Goal: Information Seeking & Learning: Learn about a topic

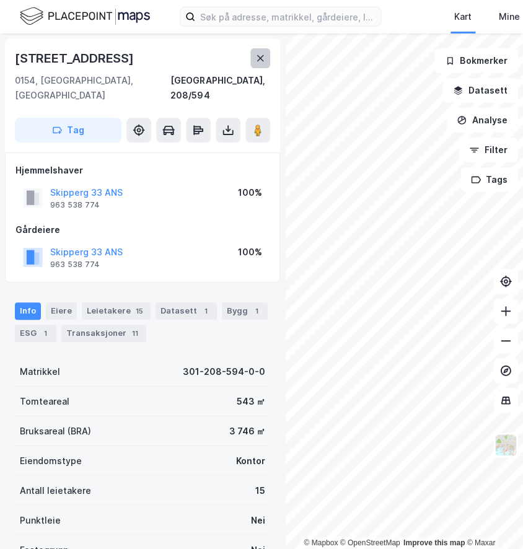
click at [258, 62] on icon at bounding box center [260, 58] width 10 height 10
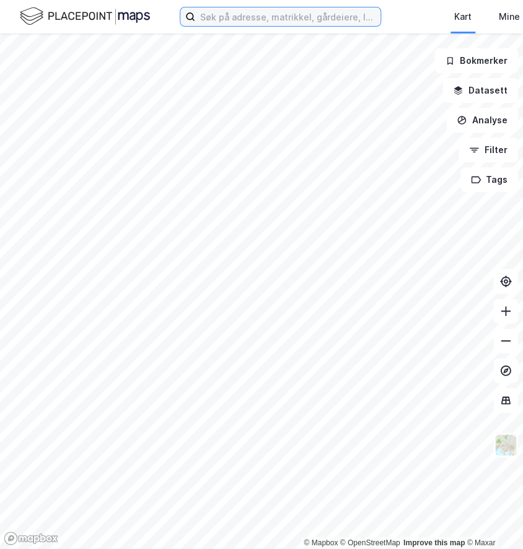
click at [248, 21] on input at bounding box center [287, 16] width 185 height 19
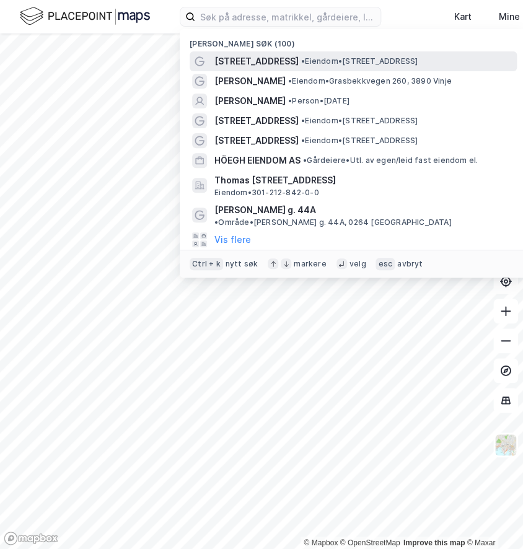
click at [265, 54] on div "[STREET_ADDRESS] • Eiendom • [STREET_ADDRESS]" at bounding box center [364, 61] width 300 height 15
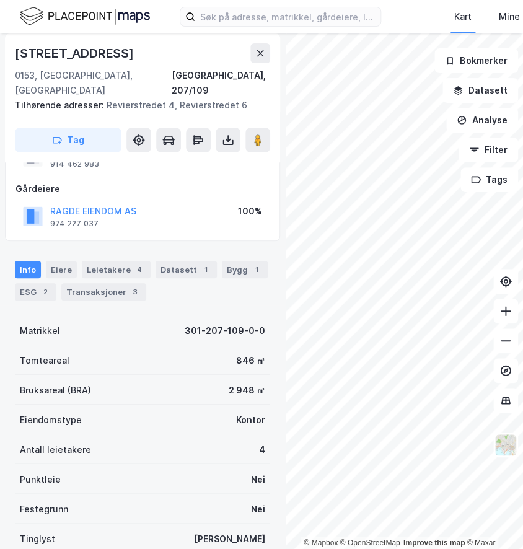
scroll to position [69, 0]
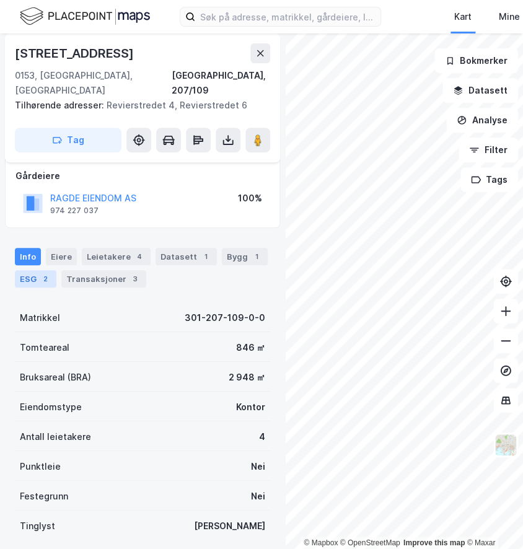
click at [45, 273] on div "2" at bounding box center [45, 279] width 12 height 12
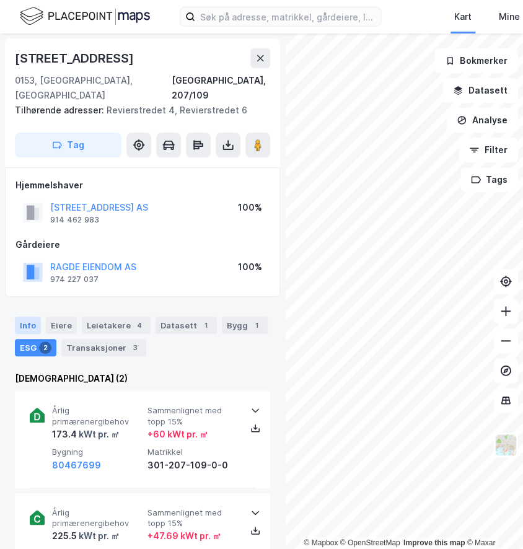
click at [22, 317] on div "Info" at bounding box center [28, 325] width 26 height 17
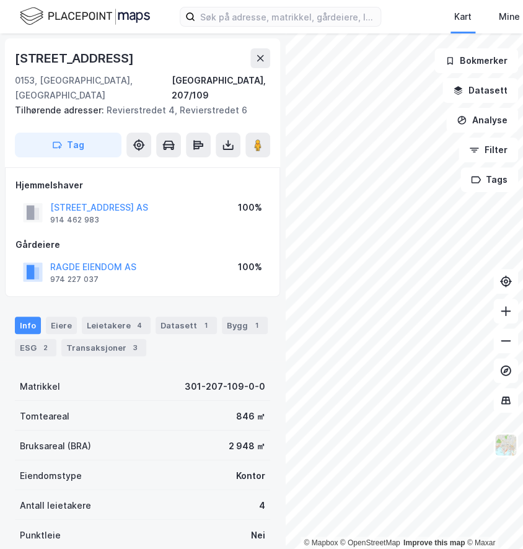
drag, startPoint x: 26, startPoint y: 310, endPoint x: 69, endPoint y: 309, distance: 43.4
click at [27, 317] on div "Info" at bounding box center [28, 325] width 26 height 17
click at [69, 317] on div "Eiere" at bounding box center [61, 325] width 31 height 17
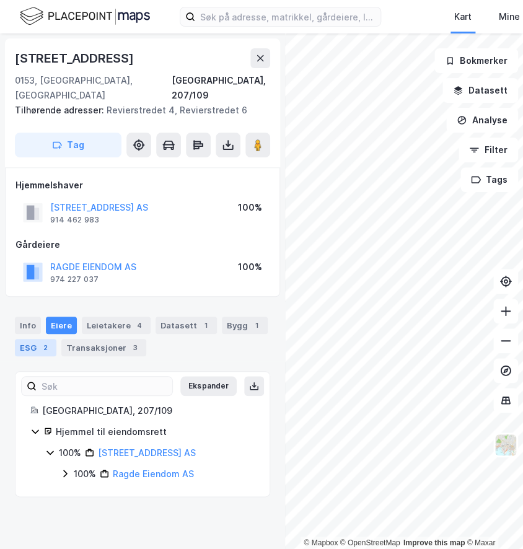
click at [40, 341] on div "2" at bounding box center [45, 347] width 12 height 12
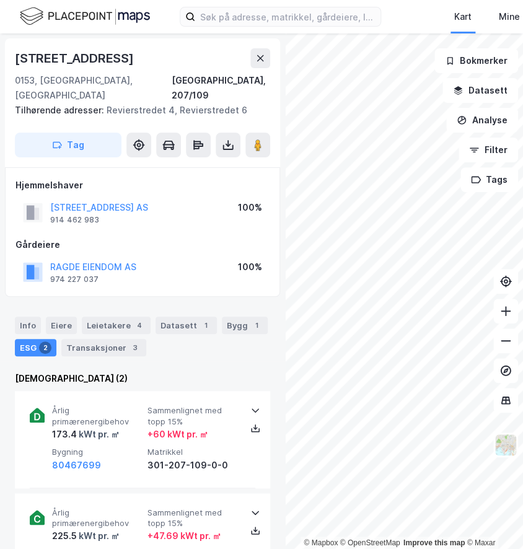
click at [186, 332] on div "Info Eiere Leietakere 4 Datasett 1 Bygg 1 ESG 2 Transaksjoner 3" at bounding box center [142, 337] width 255 height 40
click at [121, 339] on div "Transaksjoner 3" at bounding box center [103, 347] width 85 height 17
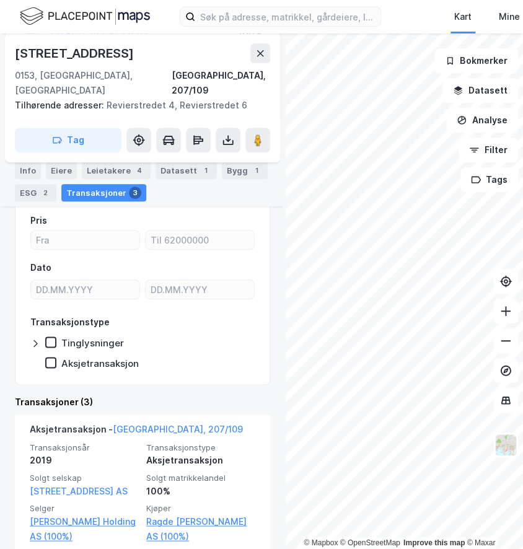
scroll to position [177, 0]
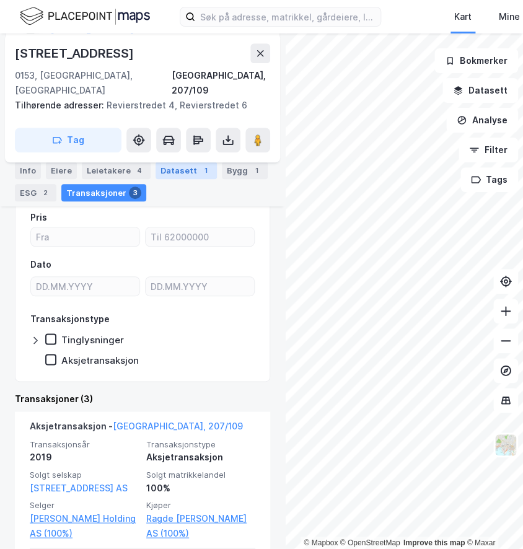
click at [190, 178] on div "Datasett 1" at bounding box center [186, 170] width 61 height 17
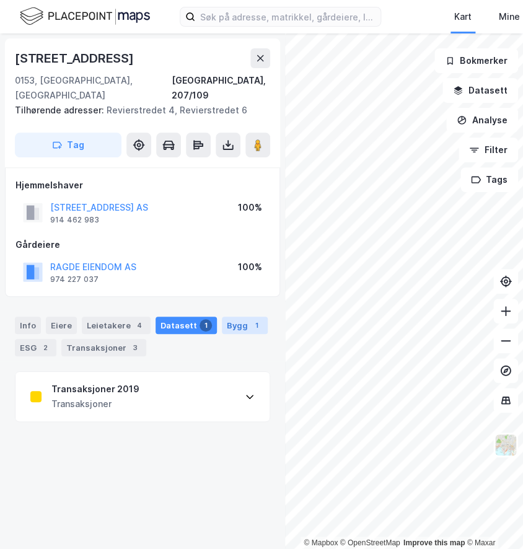
click at [235, 317] on div "Bygg 1" at bounding box center [245, 325] width 46 height 17
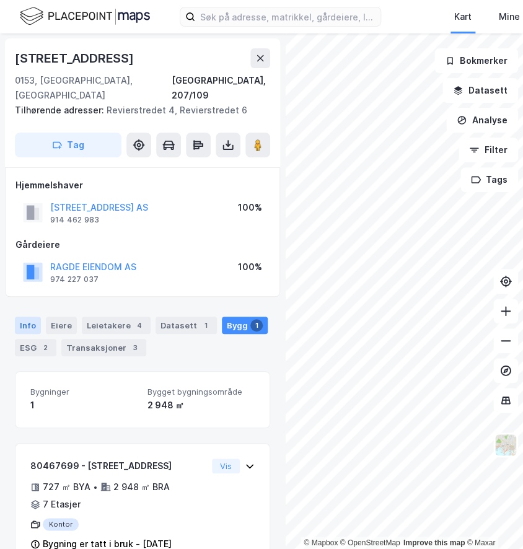
click at [31, 317] on div "Info" at bounding box center [28, 325] width 26 height 17
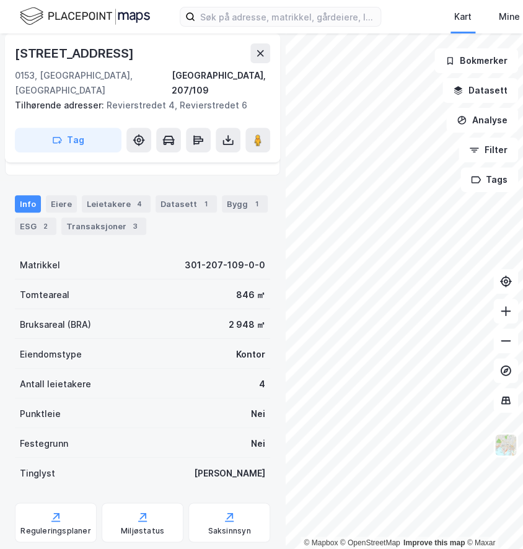
scroll to position [139, 0]
